Goal: Check status: Check status

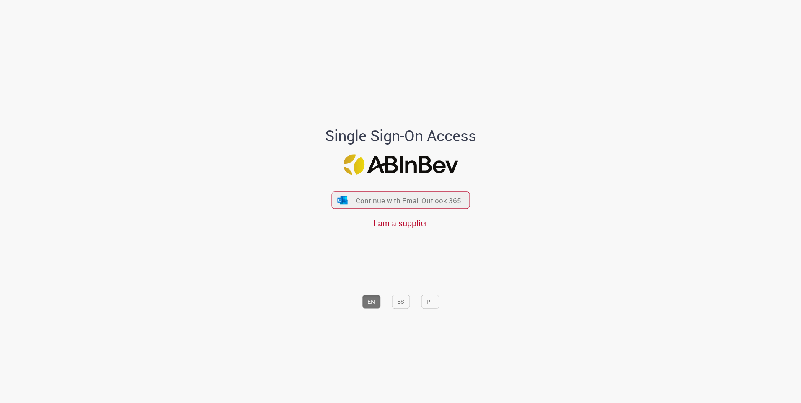
click at [346, 280] on div "EN ES PT" at bounding box center [401, 272] width 233 height 84
click at [397, 206] on button "Continue with Email Outlook 365" at bounding box center [400, 201] width 141 height 18
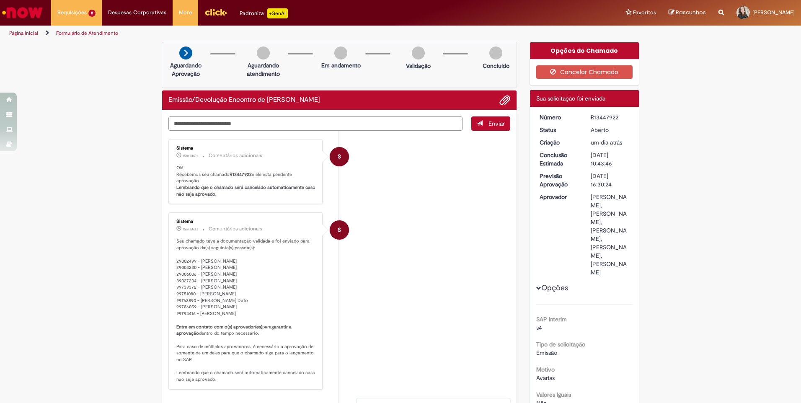
click at [440, 307] on li "S Sistema 15m atrás 15 minutos atrás Comentários adicionais Seu chamado teve a …" at bounding box center [339, 300] width 342 height 177
click at [372, 303] on li "S Sistema 15m atrás 15 minutos atrás Comentários adicionais Seu chamado teve a …" at bounding box center [339, 300] width 342 height 177
drag, startPoint x: 233, startPoint y: 260, endPoint x: 199, endPoint y: 256, distance: 34.2
click at [199, 256] on p "Seu chamado teve a documentação validada e foi enviado para aprovação da(s) seg…" at bounding box center [246, 310] width 140 height 145
click at [395, 269] on li "S Sistema 15m atrás 15 minutos atrás Comentários adicionais Seu chamado teve a …" at bounding box center [339, 300] width 342 height 177
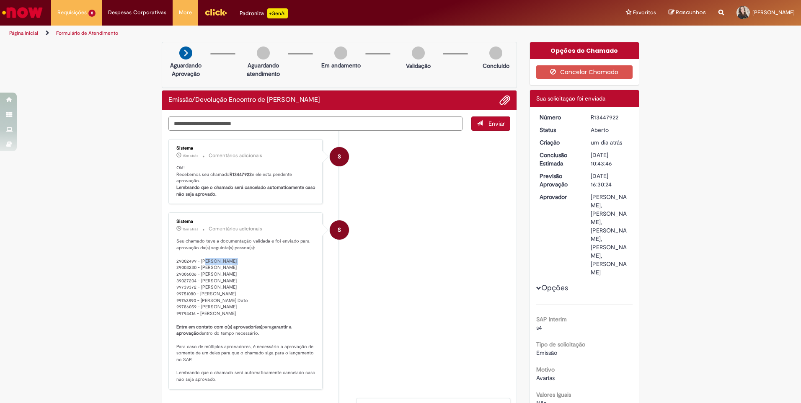
drag, startPoint x: 229, startPoint y: 261, endPoint x: 201, endPoint y: 259, distance: 28.5
click at [201, 259] on p "Seu chamado teve a documentação validada e foi enviado para aprovação da(s) seg…" at bounding box center [246, 310] width 140 height 145
click at [240, 263] on p "Seu chamado teve a documentação validada e foi enviado para aprovação da(s) seg…" at bounding box center [246, 310] width 140 height 145
drag, startPoint x: 232, startPoint y: 262, endPoint x: 198, endPoint y: 261, distance: 34.0
click at [198, 261] on p "Seu chamado teve a documentação validada e foi enviado para aprovação da(s) seg…" at bounding box center [246, 310] width 140 height 145
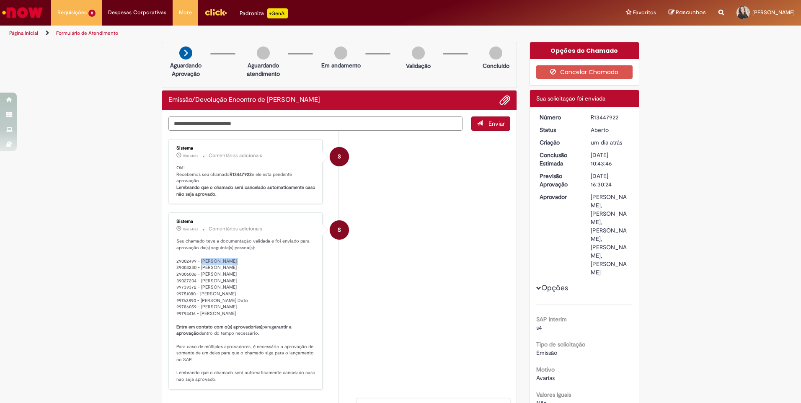
copy p "Ignacio Suarez"
drag, startPoint x: 236, startPoint y: 267, endPoint x: 199, endPoint y: 269, distance: 36.5
click at [199, 269] on p "Seu chamado teve a documentação validada e foi enviado para aprovação da(s) seg…" at bounding box center [246, 310] width 140 height 145
copy p "Marcelo Carranza"
click at [425, 306] on li "S Sistema 18m atrás 18 minutos atrás Comentários adicionais Seu chamado teve a …" at bounding box center [339, 300] width 342 height 177
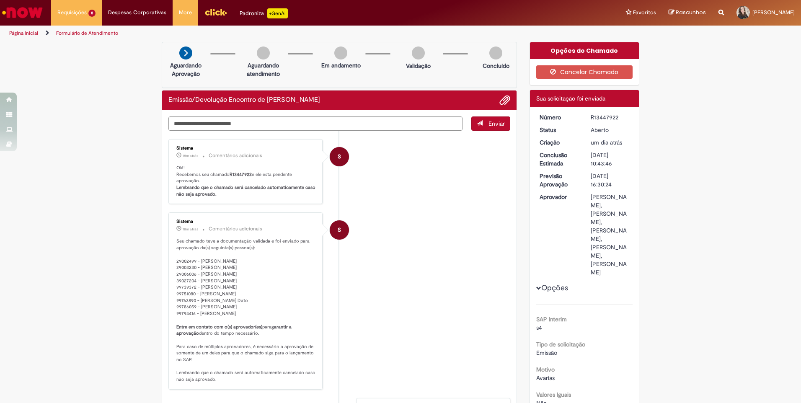
click at [394, 247] on li "S Sistema 21m atrás 21 minutos atrás Comentários adicionais Seu chamado teve a …" at bounding box center [339, 300] width 342 height 177
click at [280, 373] on p "Seu chamado teve a documentação validada e foi enviado para aprovação da(s) seg…" at bounding box center [246, 310] width 140 height 145
drag, startPoint x: 198, startPoint y: 262, endPoint x: 211, endPoint y: 262, distance: 13.0
click at [211, 262] on p "Seu chamado teve a documentação validada e foi enviado para aprovação da(s) seg…" at bounding box center [246, 310] width 140 height 145
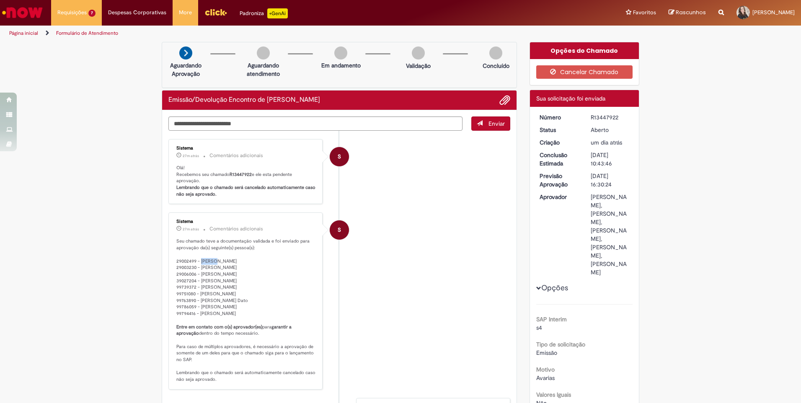
click at [208, 262] on p "Seu chamado teve a documentação validada e foi enviado para aprovação da(s) seg…" at bounding box center [246, 310] width 140 height 145
drag, startPoint x: 196, startPoint y: 259, endPoint x: 235, endPoint y: 259, distance: 38.6
click at [235, 259] on p "Seu chamado teve a documentação validada e foi enviado para aprovação da(s) seg…" at bounding box center [246, 310] width 140 height 145
copy p "Ignacio Suarez"
drag, startPoint x: 198, startPoint y: 266, endPoint x: 243, endPoint y: 267, distance: 45.7
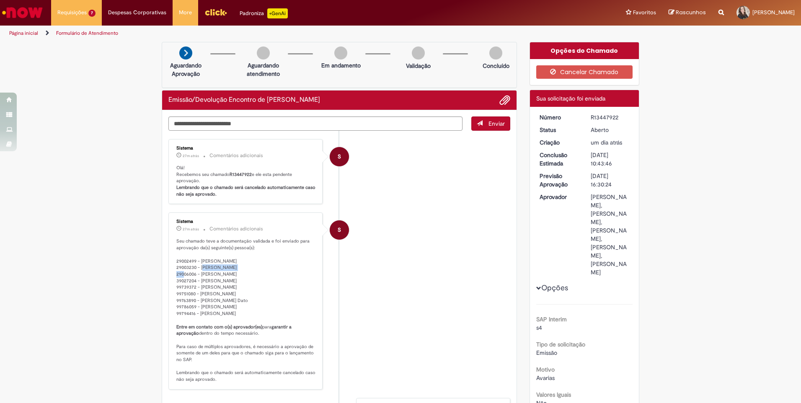
click at [243, 267] on p "Seu chamado teve a documentação validada e foi enviado para aprovação da(s) seg…" at bounding box center [246, 310] width 140 height 145
copy p "Marcelo Carranza"
click at [414, 311] on li "S Sistema 28m atrás 28 minutos atrás Comentários adicionais Seu chamado teve a …" at bounding box center [339, 300] width 342 height 177
click at [225, 300] on p "Seu chamado teve a documentação validada e foi enviado para aprovação da(s) seg…" at bounding box center [246, 310] width 140 height 145
click at [246, 294] on p "Seu chamado teve a documentação validada e foi enviado para aprovação da(s) seg…" at bounding box center [246, 310] width 140 height 145
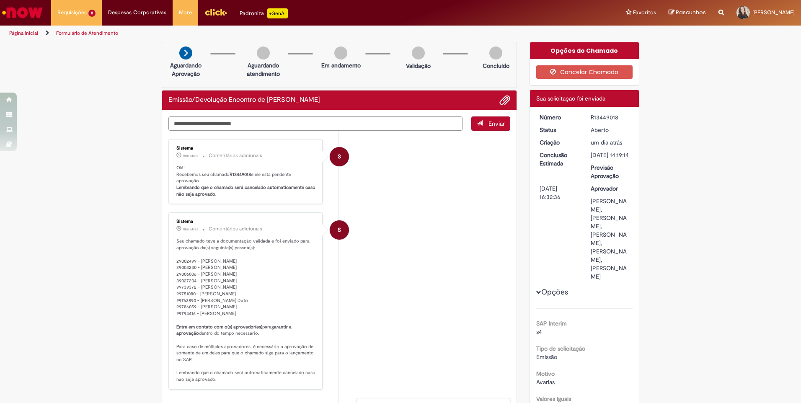
click at [415, 237] on li "S Sistema 18m atrás 18 minutos atrás Comentários adicionais Seu chamado teve a …" at bounding box center [339, 300] width 342 height 177
drag, startPoint x: 233, startPoint y: 274, endPoint x: 197, endPoint y: 275, distance: 35.2
click at [197, 275] on p "Seu chamado teve a documentação validada e foi enviado para aprovação da(s) seg…" at bounding box center [246, 310] width 140 height 145
copy p "[PERSON_NAME]"
click at [601, 73] on button "Cancelar Chamado" at bounding box center [584, 71] width 97 height 13
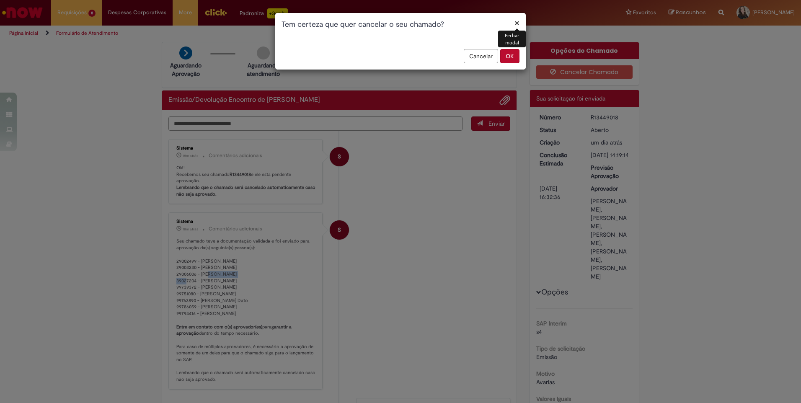
click at [508, 60] on button "OK" at bounding box center [509, 56] width 19 height 14
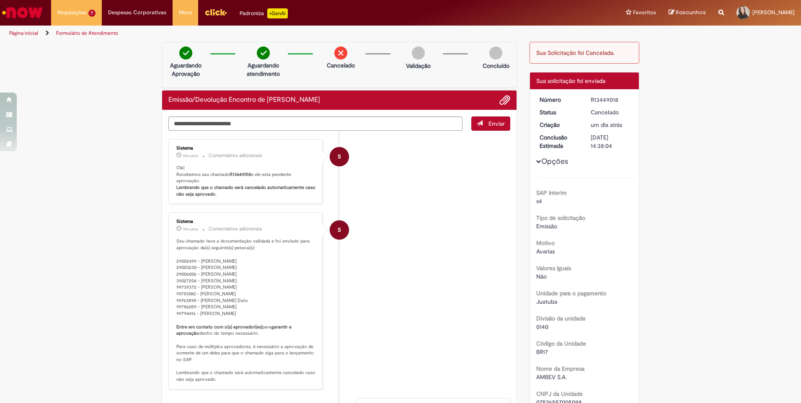
click at [454, 168] on li "S Sistema 19m atrás 19 minutos atrás Comentários adicionais Olá! Recebemos seu …" at bounding box center [339, 171] width 342 height 65
